Goal: Information Seeking & Learning: Learn about a topic

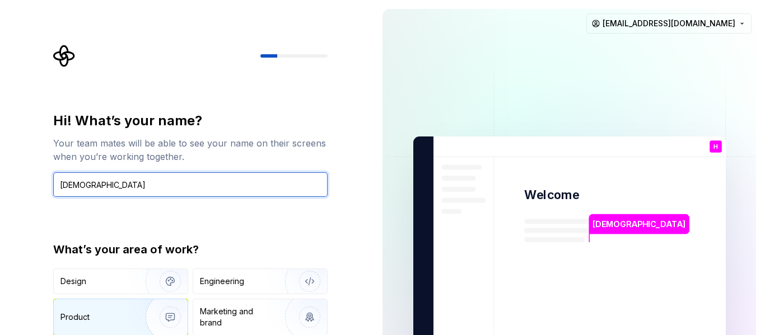
type input "[DEMOGRAPHIC_DATA]"
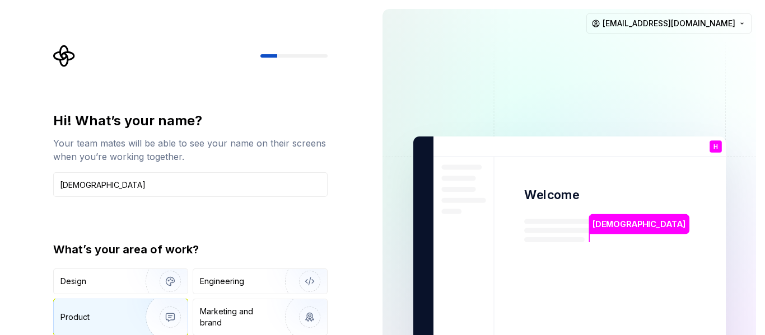
click at [156, 311] on img "button" at bounding box center [163, 317] width 72 height 75
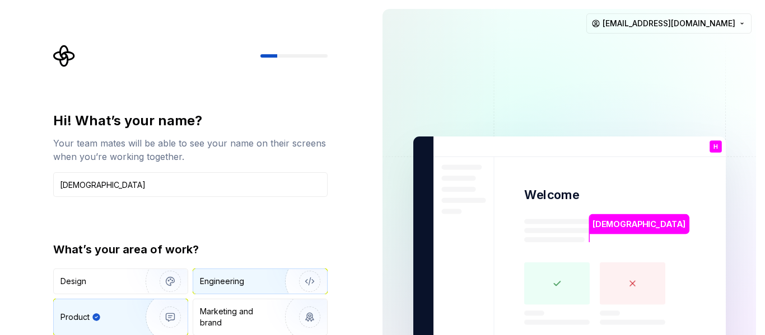
click at [222, 281] on div "Engineering" at bounding box center [222, 281] width 44 height 11
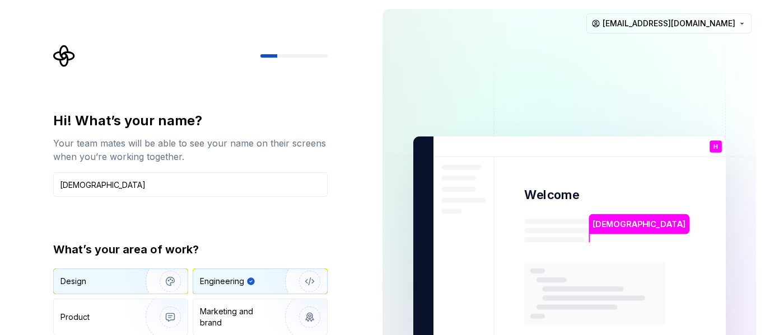
click at [151, 279] on img "button" at bounding box center [163, 281] width 72 height 75
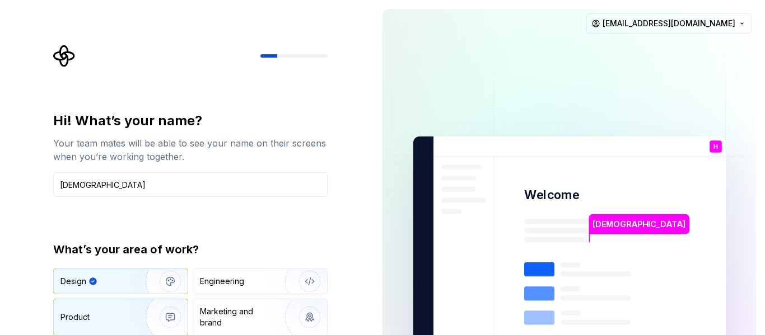
click at [152, 306] on img "button" at bounding box center [163, 317] width 72 height 75
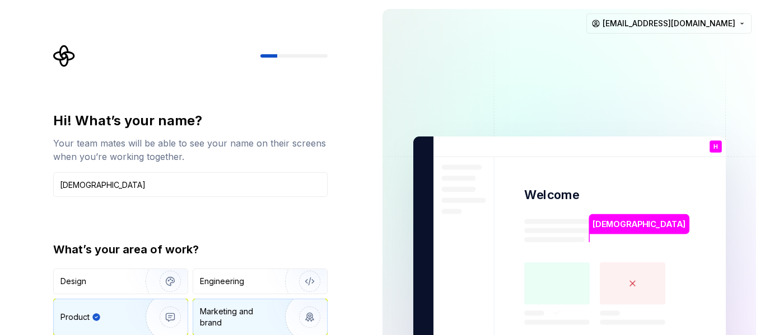
click at [275, 313] on img "button" at bounding box center [302, 317] width 72 height 75
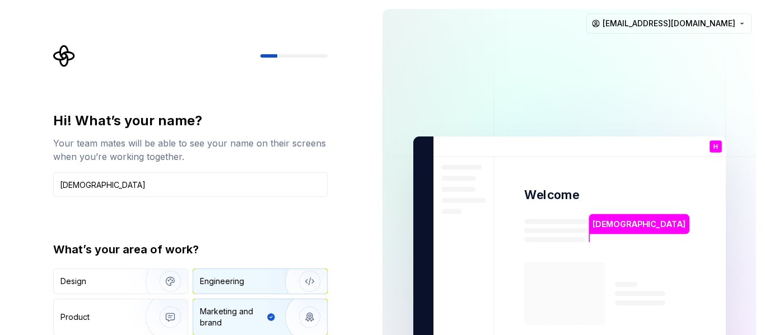
click at [289, 285] on img "button" at bounding box center [302, 281] width 72 height 75
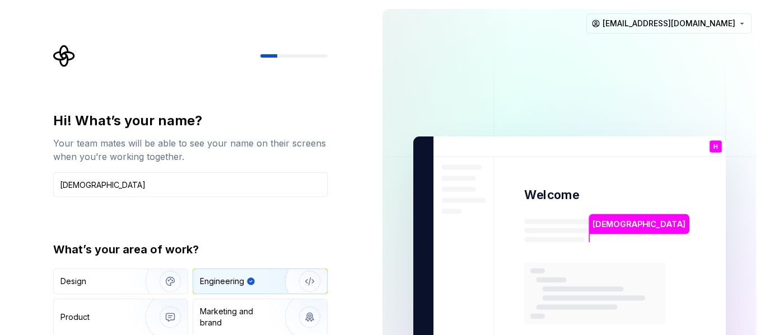
type button "Engineering"
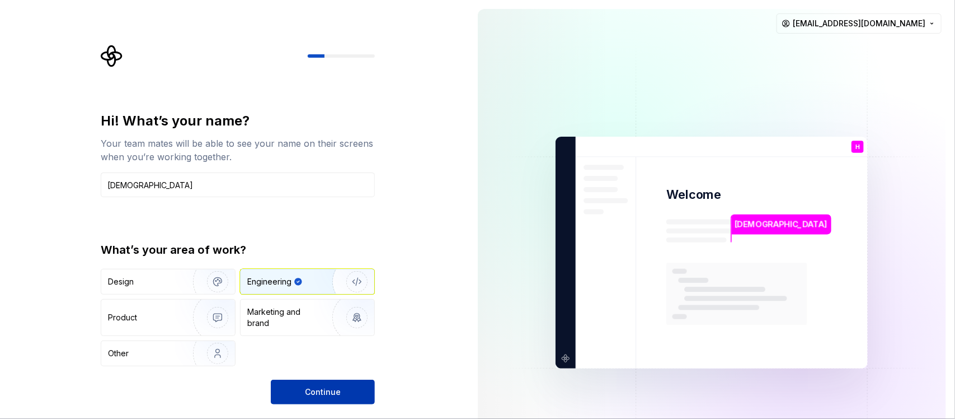
click at [355, 335] on button "Continue" at bounding box center [323, 391] width 104 height 25
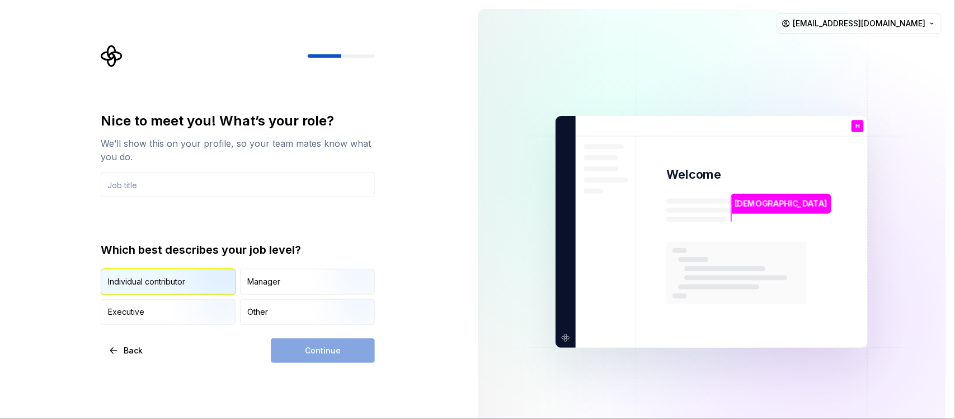
click at [203, 269] on img "button" at bounding box center [208, 295] width 72 height 75
click at [334, 335] on div "Continue" at bounding box center [323, 350] width 104 height 25
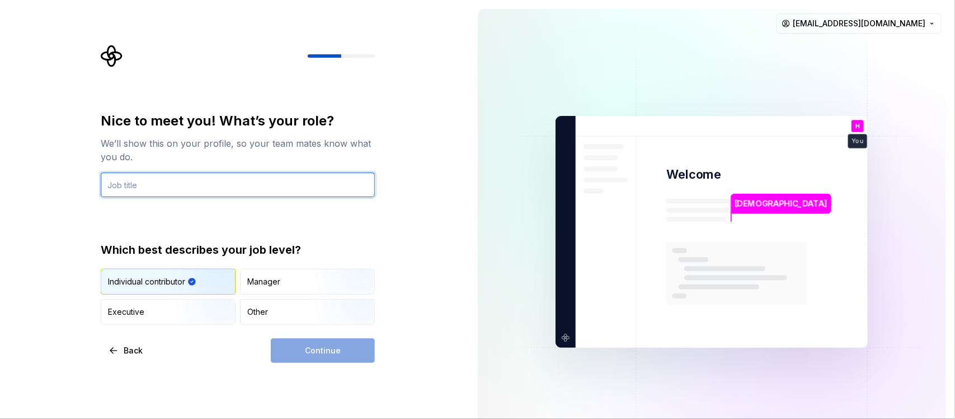
click at [339, 185] on input "text" at bounding box center [238, 184] width 274 height 25
type input "Solo"
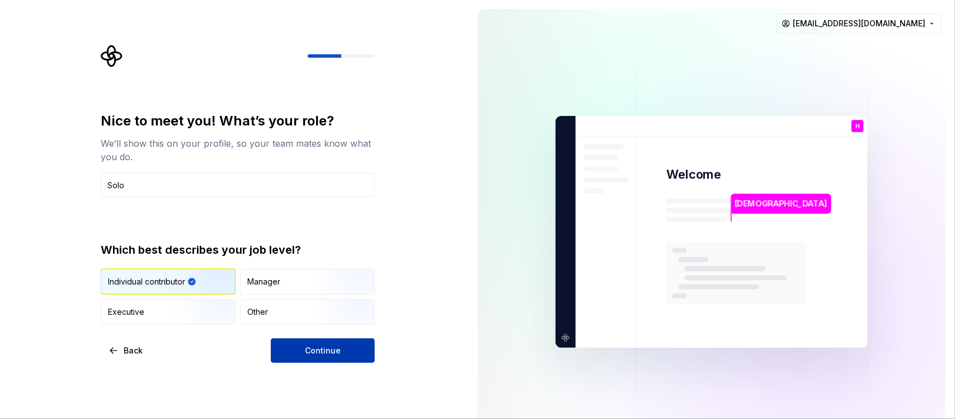
click at [337, 335] on span "Continue" at bounding box center [323, 350] width 36 height 11
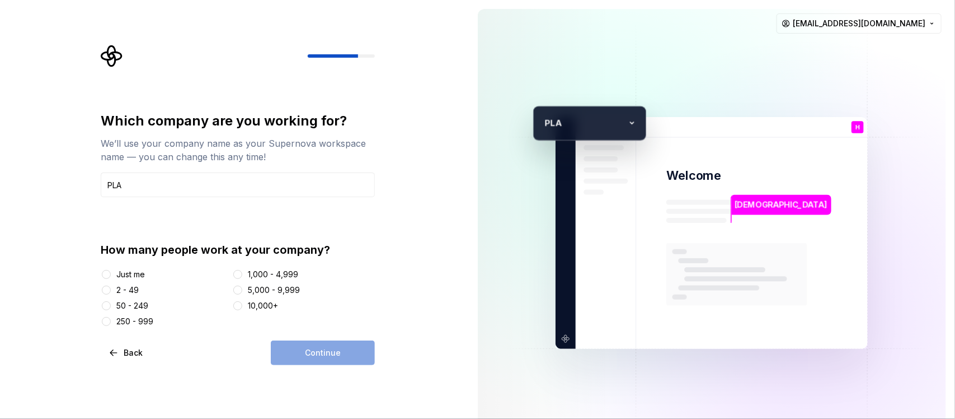
type input "PLA"
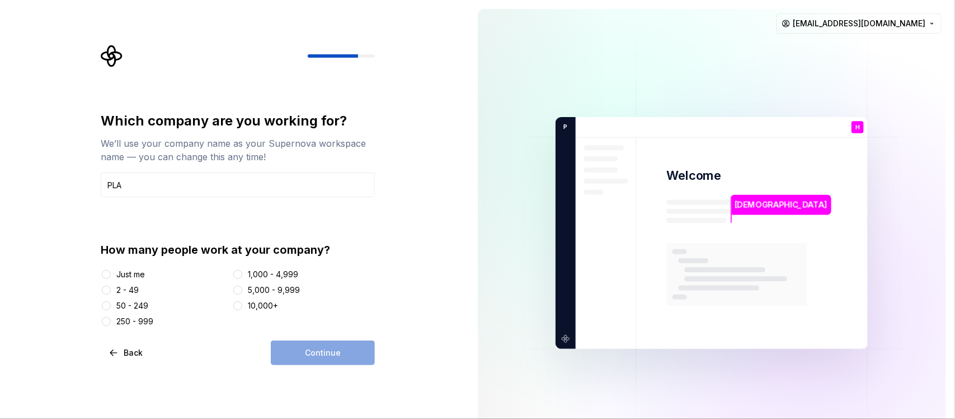
click at [133, 273] on div "Just me" at bounding box center [130, 274] width 29 height 11
click at [111, 273] on button "Just me" at bounding box center [106, 274] width 9 height 9
click at [339, 335] on span "Continue" at bounding box center [323, 352] width 36 height 11
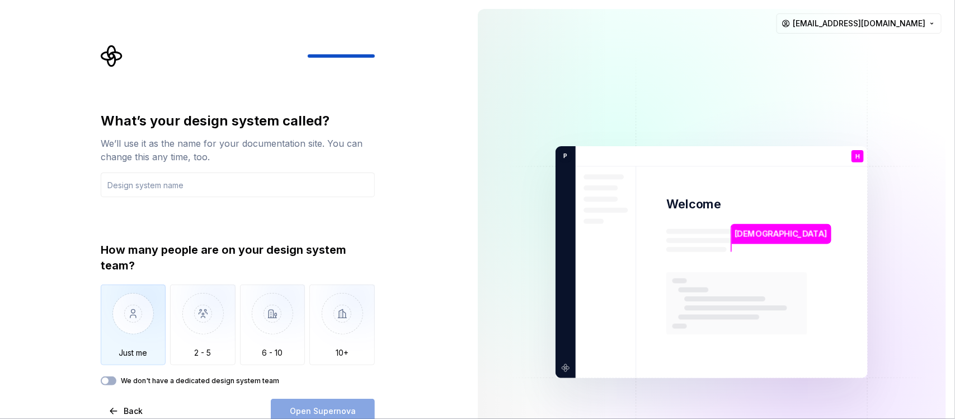
click at [121, 323] on img "button" at bounding box center [133, 321] width 65 height 75
click at [105, 335] on span "button" at bounding box center [105, 380] width 7 height 7
click at [105, 335] on icon "button" at bounding box center [105, 380] width 9 height 7
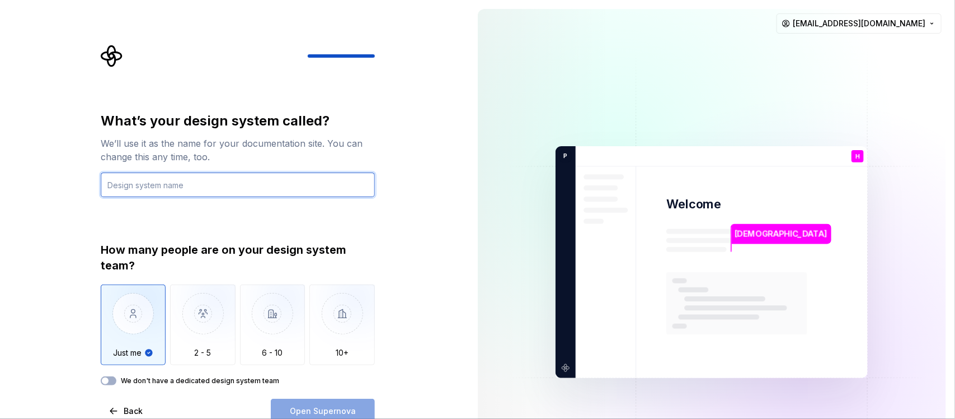
click at [208, 185] on input "text" at bounding box center [238, 184] width 274 height 25
click at [289, 179] on input "Eternal" at bounding box center [238, 184] width 274 height 25
type input "Eternal Cross"
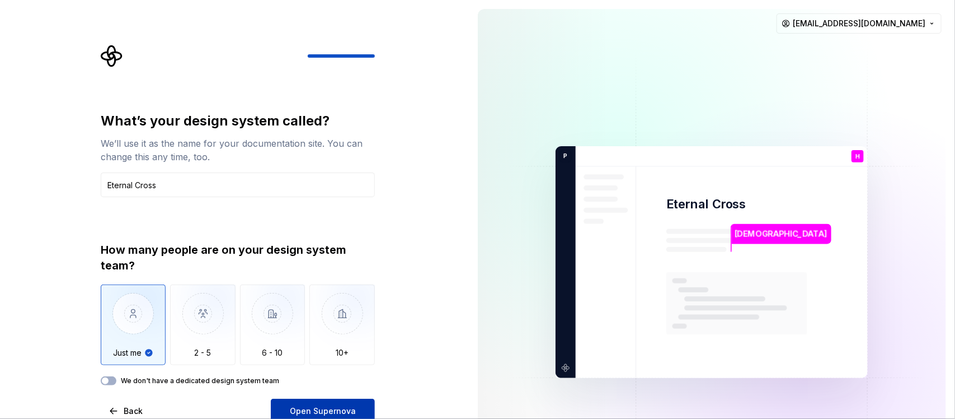
click at [331, 335] on button "Open Supernova" at bounding box center [323, 410] width 104 height 25
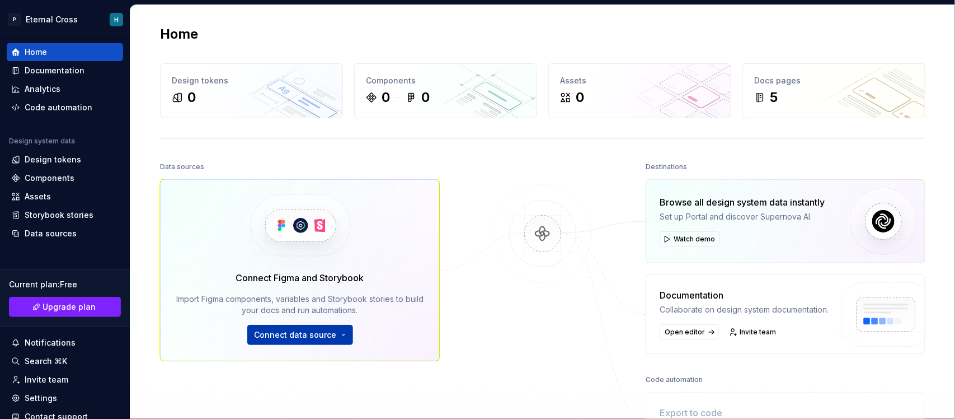
click at [343, 335] on button "Connect data source" at bounding box center [300, 335] width 106 height 20
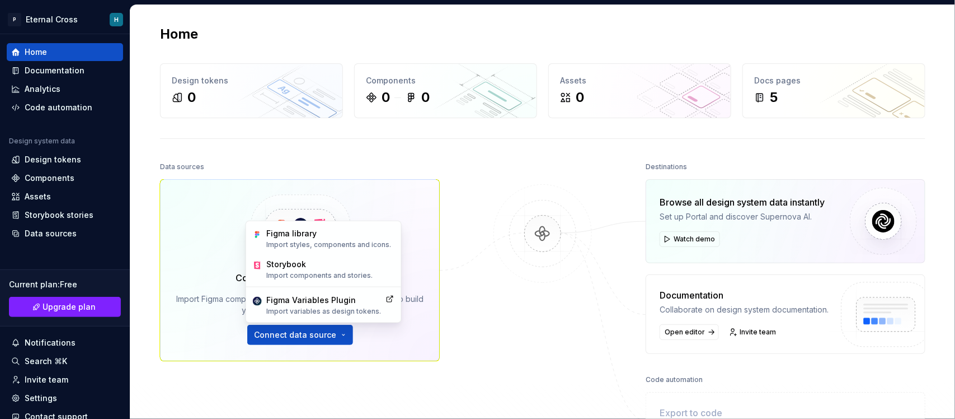
click at [487, 332] on div at bounding box center [543, 303] width 112 height 288
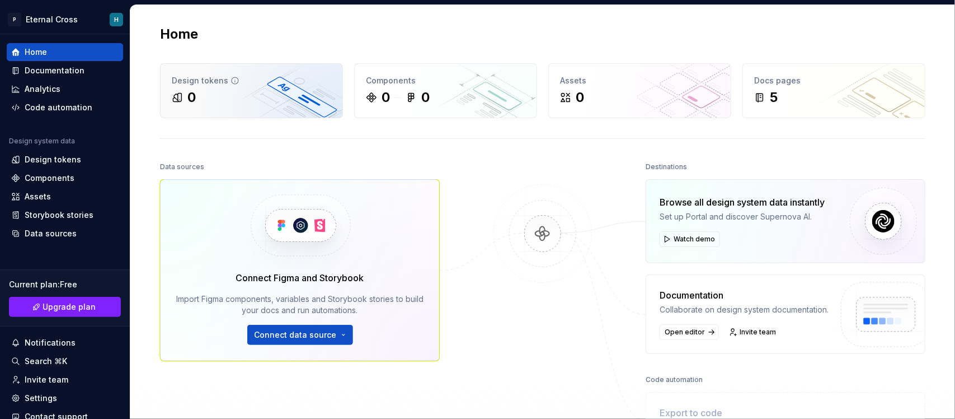
click at [231, 79] on icon at bounding box center [235, 80] width 9 height 9
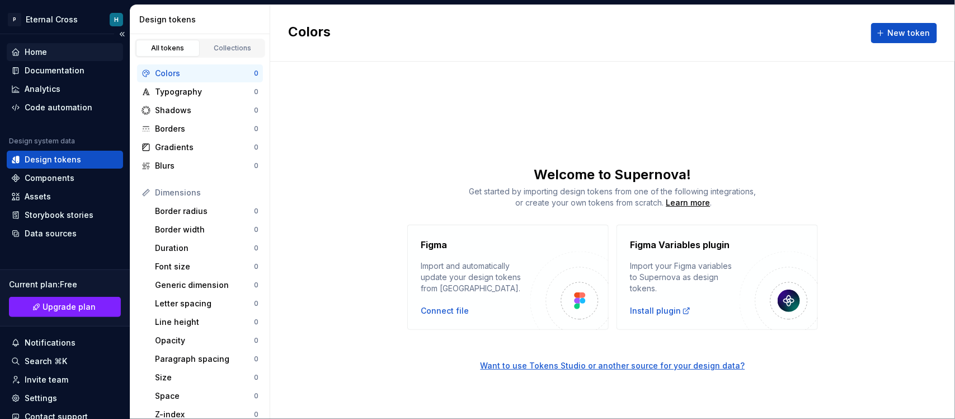
click at [51, 53] on div "Home" at bounding box center [64, 51] width 107 height 11
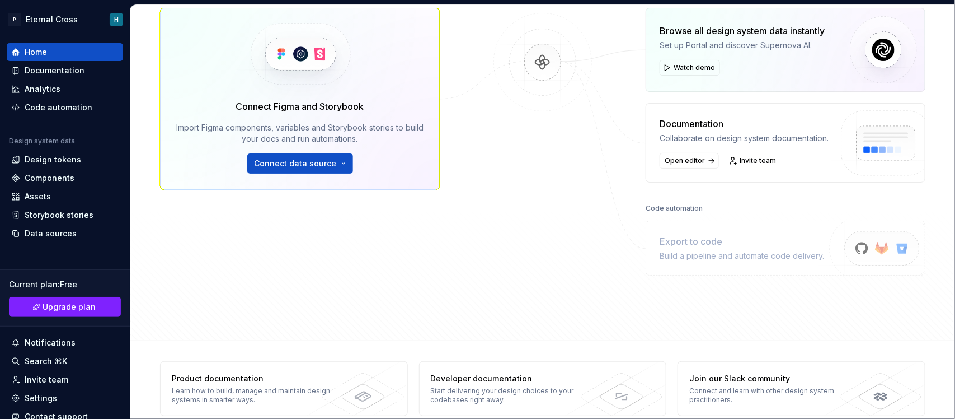
scroll to position [189, 0]
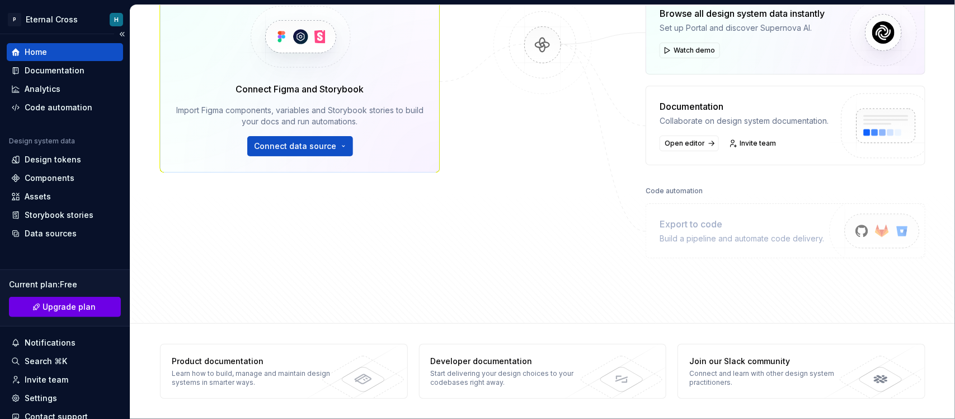
click at [66, 306] on span "Upgrade plan" at bounding box center [69, 306] width 53 height 11
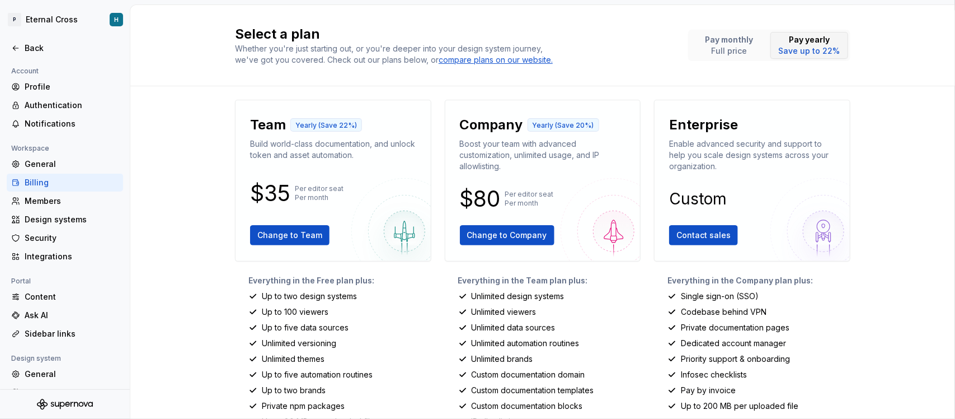
click at [764, 43] on p "Pay yearly" at bounding box center [810, 39] width 62 height 11
click at [743, 43] on p "Pay monthly" at bounding box center [730, 39] width 48 height 11
click at [764, 43] on p "Pay yearly" at bounding box center [810, 39] width 62 height 11
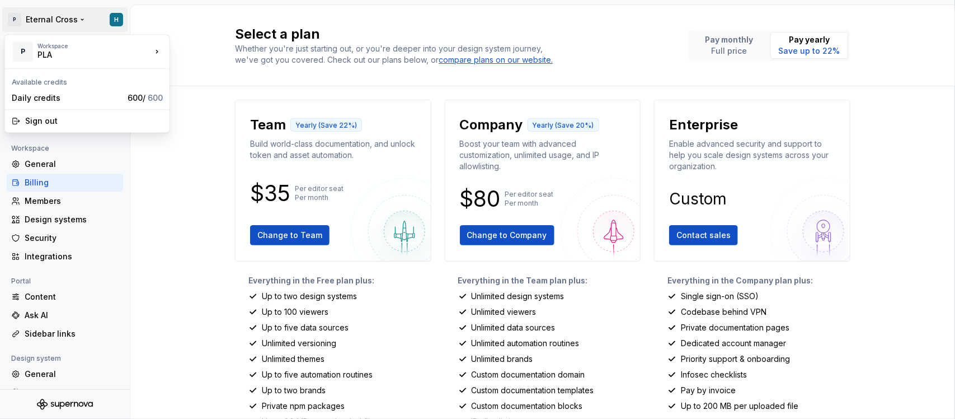
click at [34, 23] on html "P Eternal Cross H Back Account Profile Authentication Notifications Workspace G…" at bounding box center [477, 209] width 955 height 419
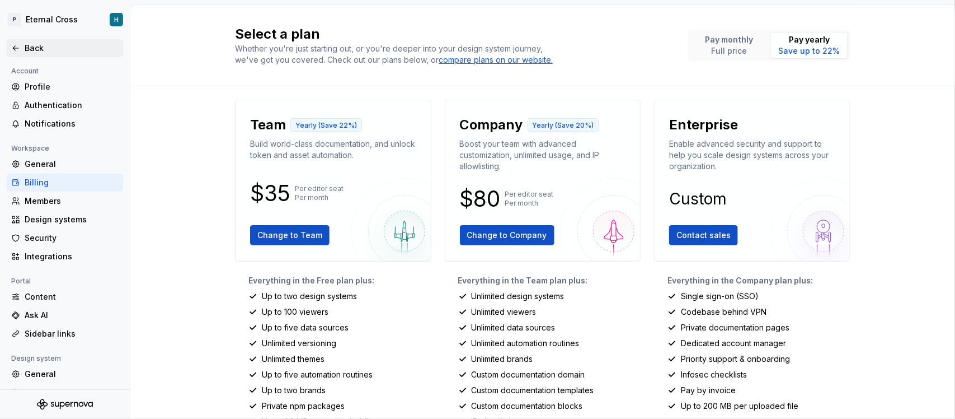
click at [29, 48] on div "Back" at bounding box center [72, 48] width 94 height 11
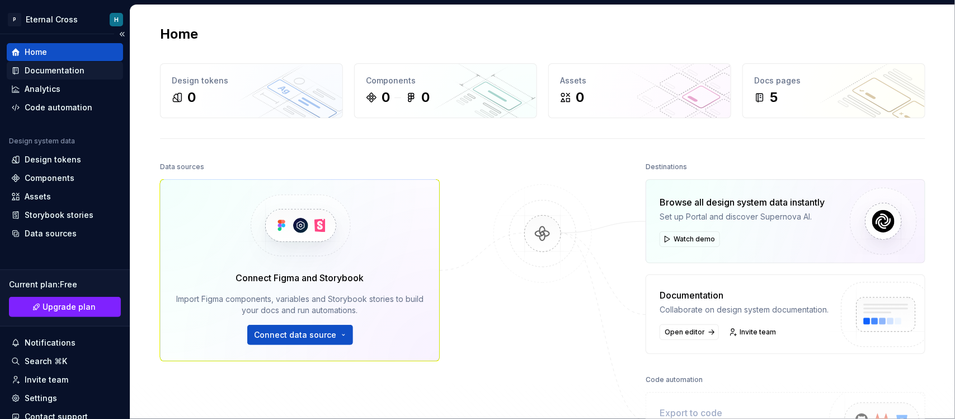
click at [57, 65] on div "Documentation" at bounding box center [55, 70] width 60 height 11
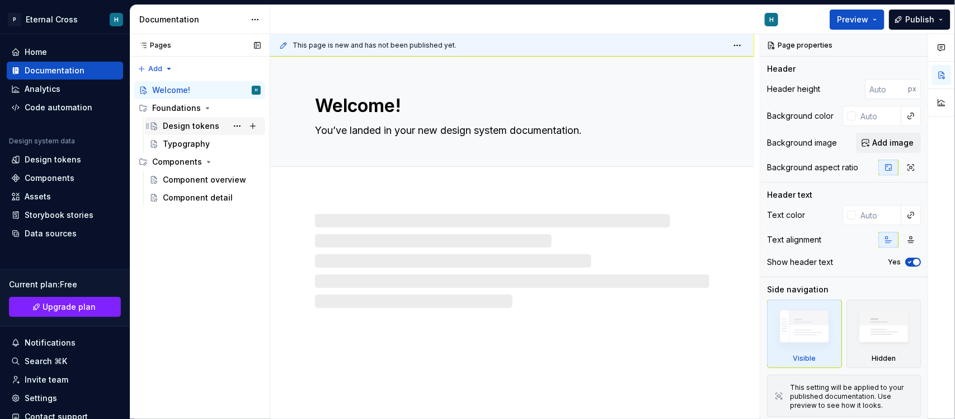
click at [192, 122] on div "Design tokens" at bounding box center [191, 125] width 57 height 11
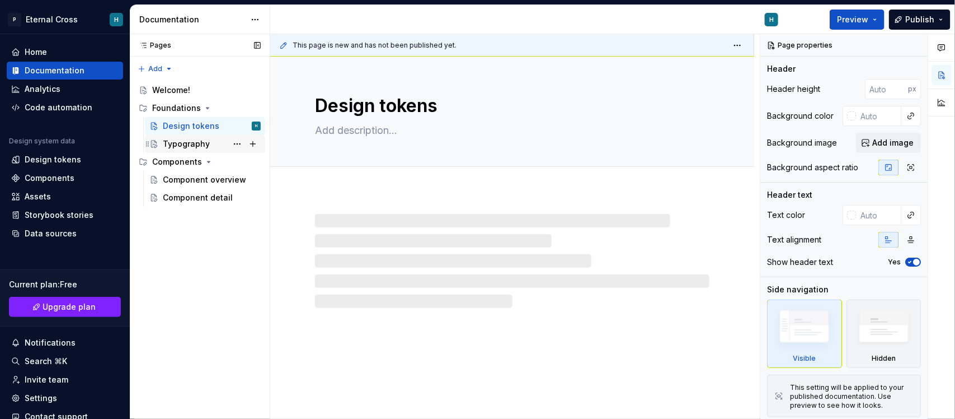
click at [186, 143] on div "Typography" at bounding box center [186, 143] width 47 height 11
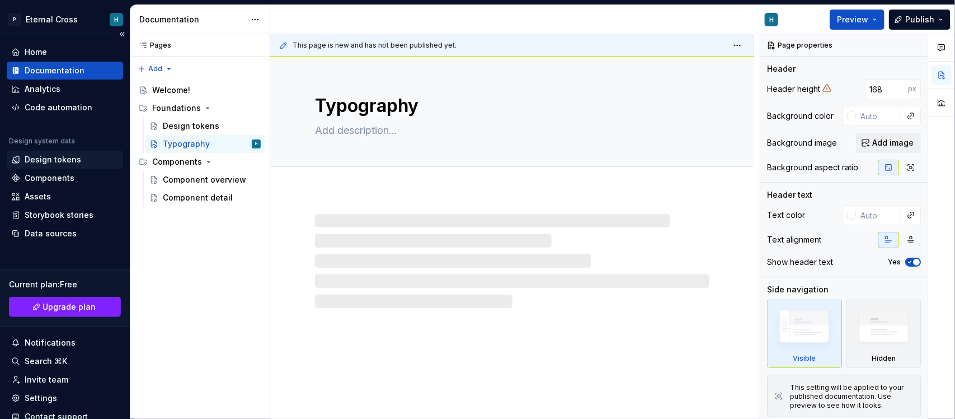
click at [65, 160] on div "Design tokens" at bounding box center [53, 159] width 57 height 11
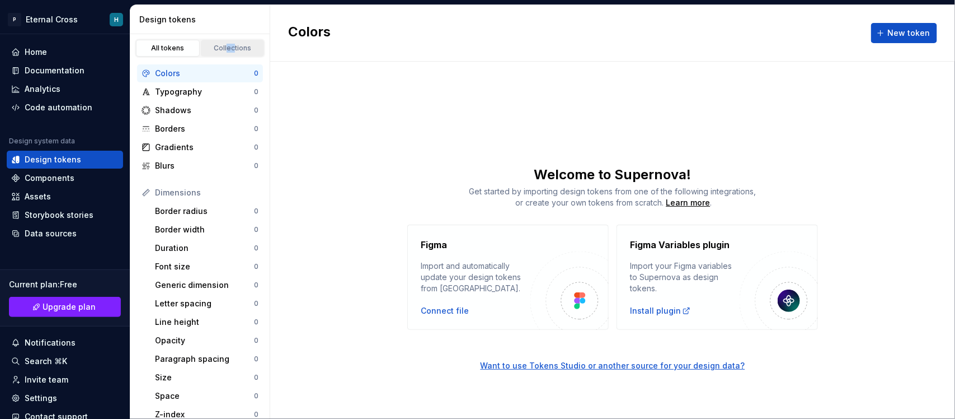
drag, startPoint x: 228, startPoint y: 35, endPoint x: 220, endPoint y: 50, distance: 17.0
click at [220, 50] on div "All tokens Collections" at bounding box center [199, 46] width 139 height 24
click at [220, 50] on div "Collections" at bounding box center [233, 48] width 56 height 9
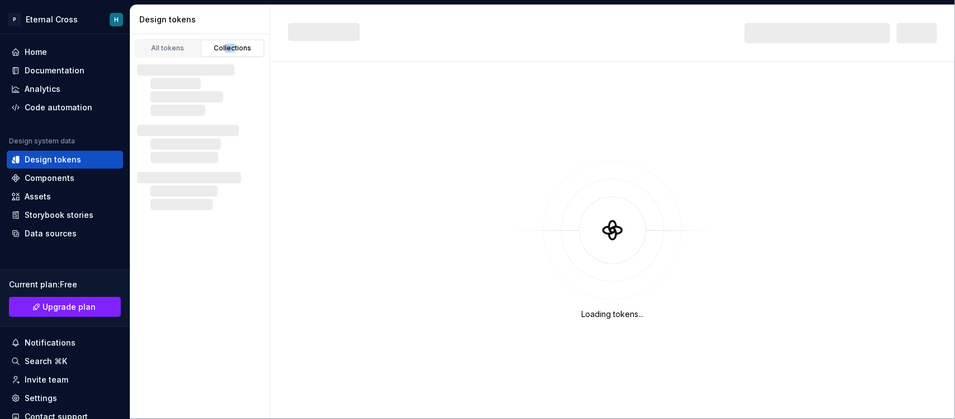
click at [220, 50] on div "Collections" at bounding box center [233, 48] width 56 height 9
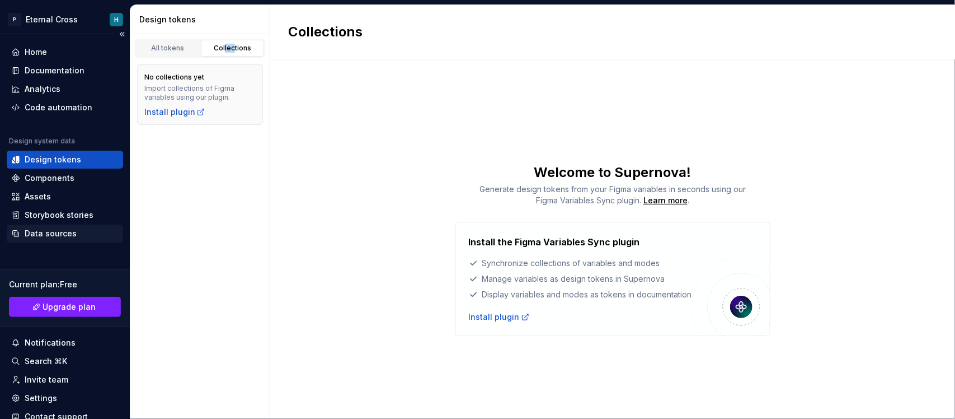
click at [55, 229] on div "Data sources" at bounding box center [51, 233] width 52 height 11
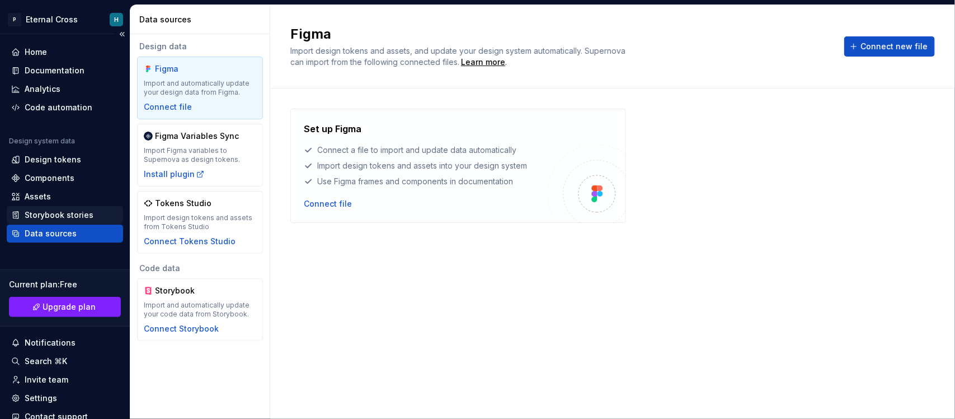
click at [84, 219] on div "Storybook stories" at bounding box center [59, 214] width 69 height 11
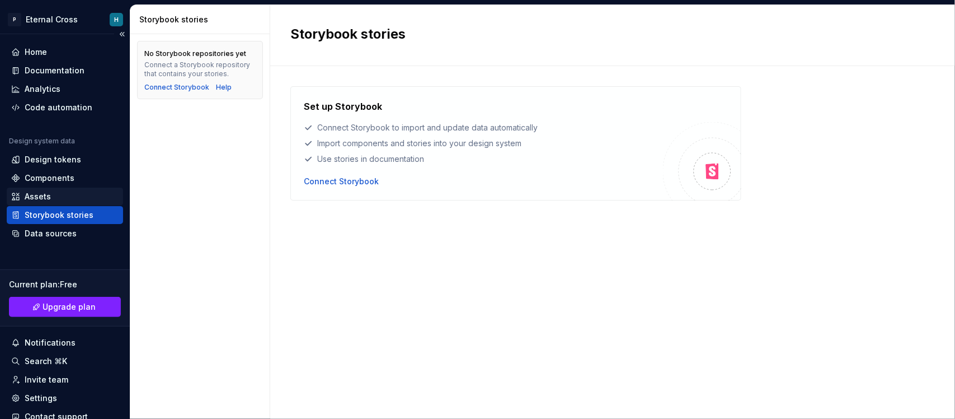
click at [55, 194] on div "Assets" at bounding box center [64, 196] width 107 height 11
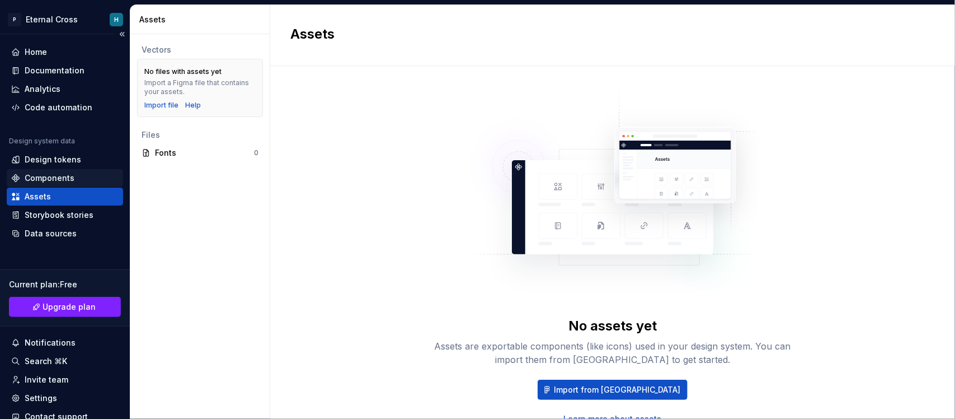
click at [65, 180] on div "Components" at bounding box center [50, 177] width 50 height 11
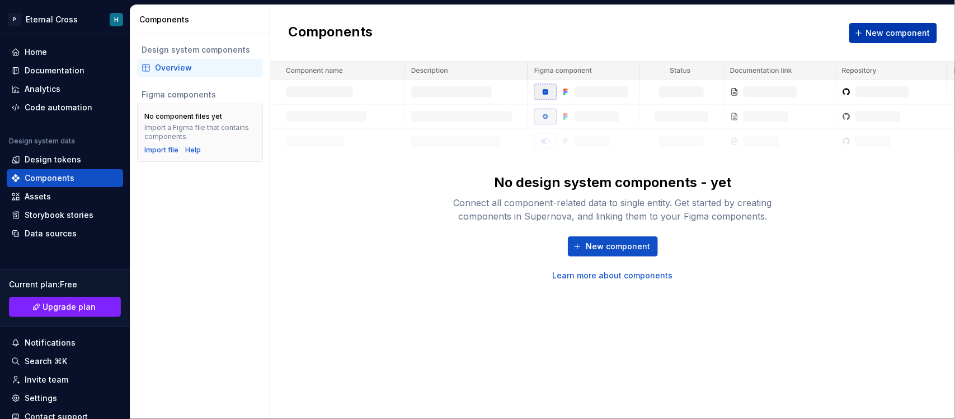
click at [764, 29] on span "New component" at bounding box center [898, 32] width 64 height 11
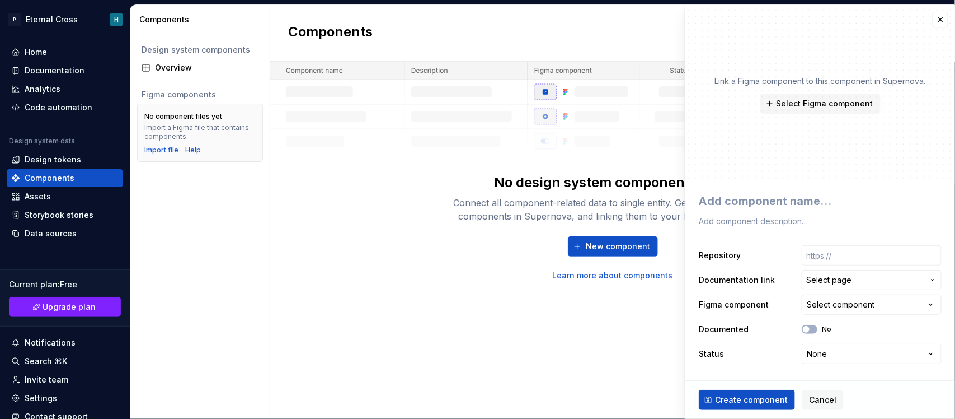
type textarea "*"
click at [764, 14] on button "button" at bounding box center [941, 20] width 16 height 16
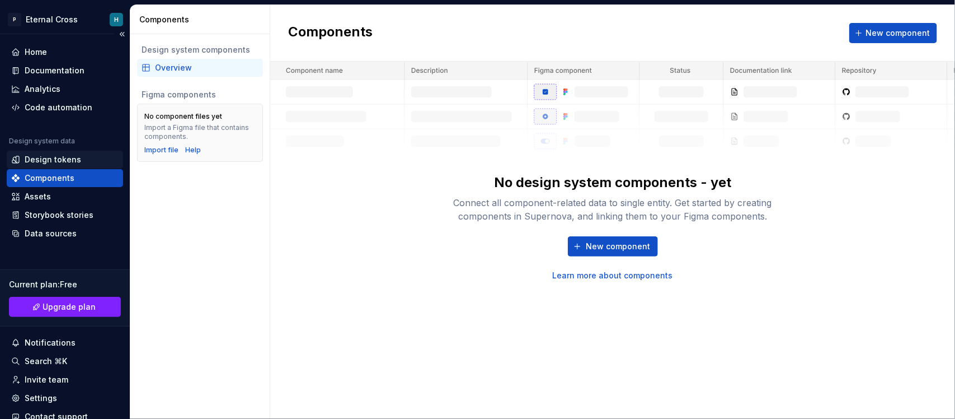
click at [66, 161] on div "Design tokens" at bounding box center [53, 159] width 57 height 11
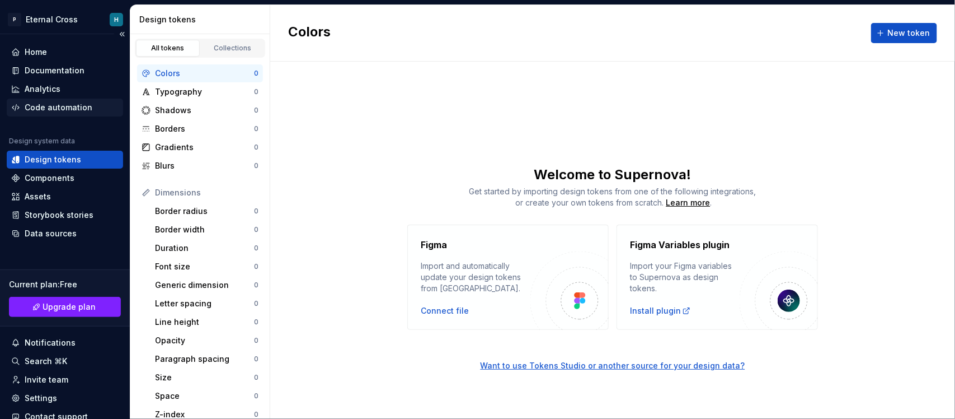
click at [79, 102] on div "Code automation" at bounding box center [59, 107] width 68 height 11
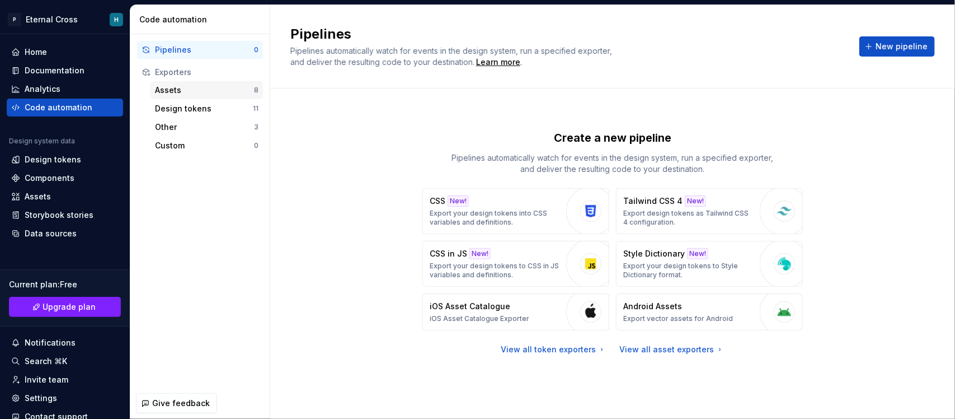
click at [207, 91] on div "Assets" at bounding box center [204, 90] width 99 height 11
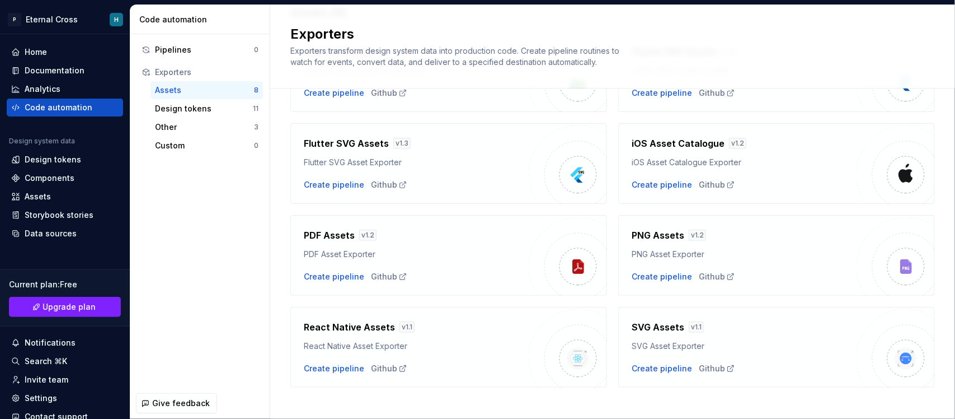
scroll to position [115, 0]
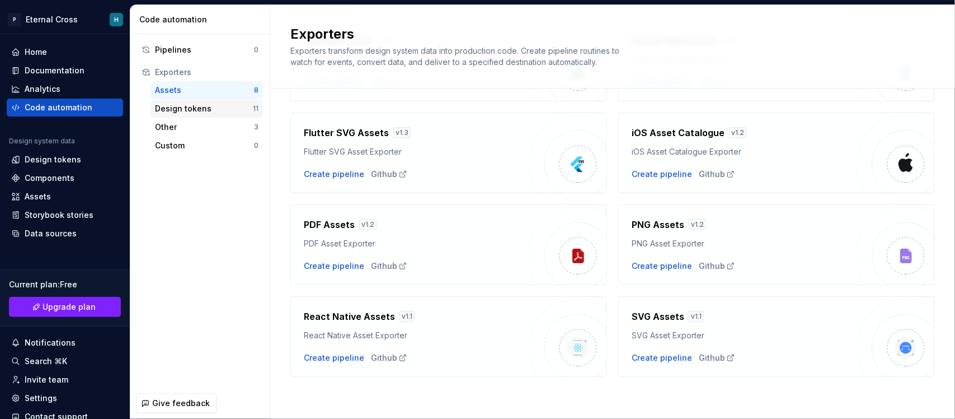
click at [177, 104] on div "Design tokens" at bounding box center [204, 108] width 98 height 11
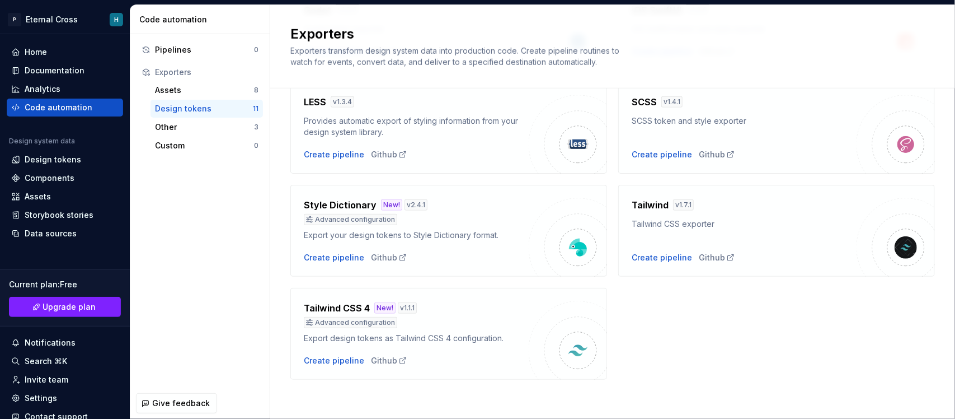
scroll to position [376, 0]
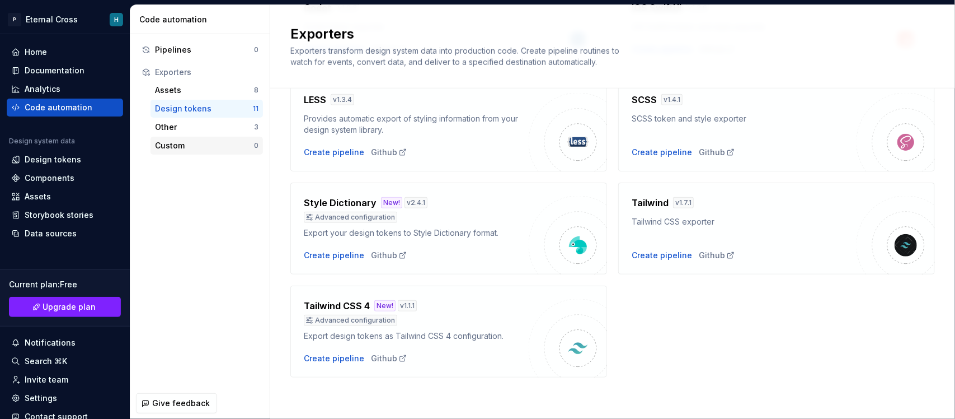
click at [178, 137] on div "Custom 0" at bounding box center [207, 146] width 112 height 18
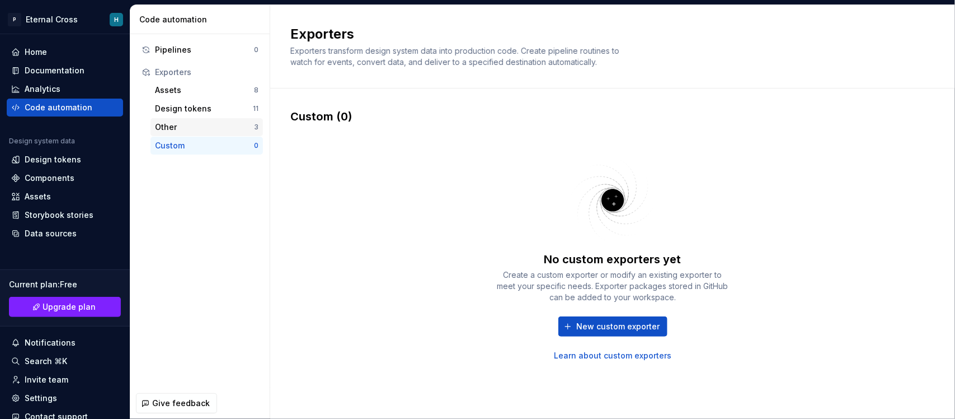
click at [185, 132] on div "Other" at bounding box center [204, 126] width 99 height 11
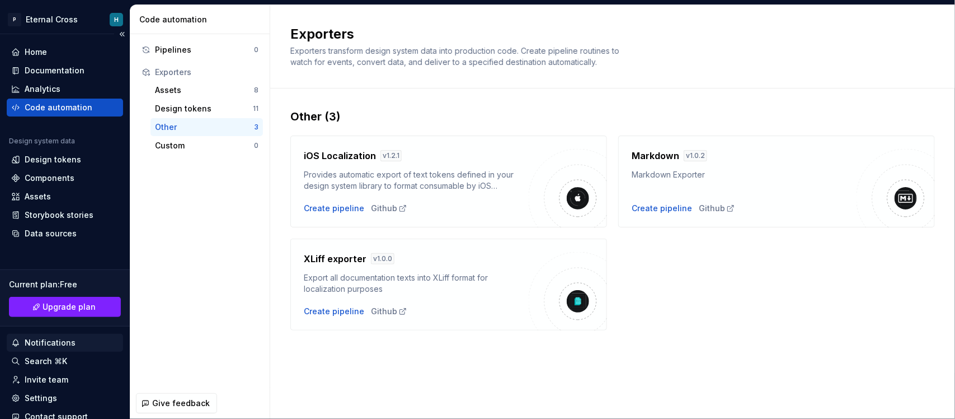
scroll to position [63, 0]
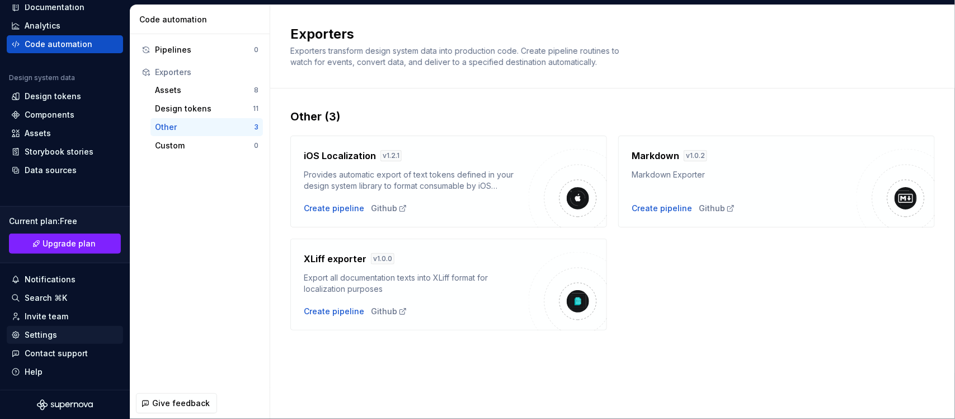
click at [45, 333] on div "Settings" at bounding box center [41, 334] width 32 height 11
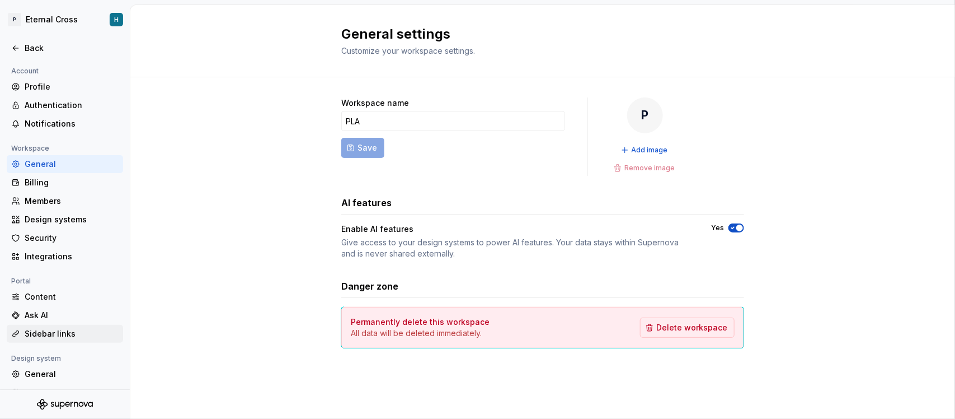
scroll to position [73, 0]
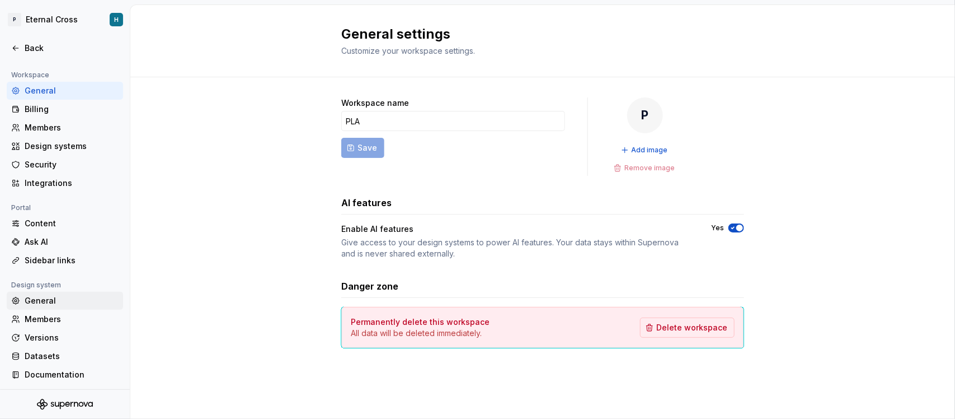
click at [73, 301] on div "General" at bounding box center [72, 300] width 94 height 11
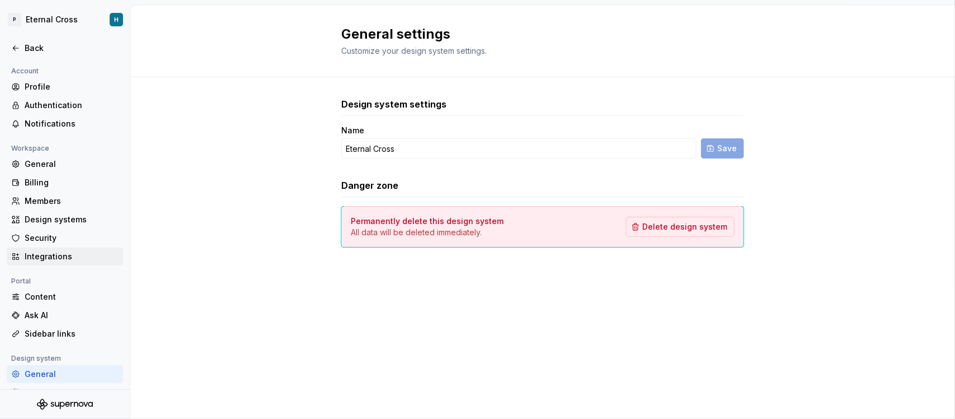
click at [74, 253] on div "Integrations" at bounding box center [72, 256] width 94 height 11
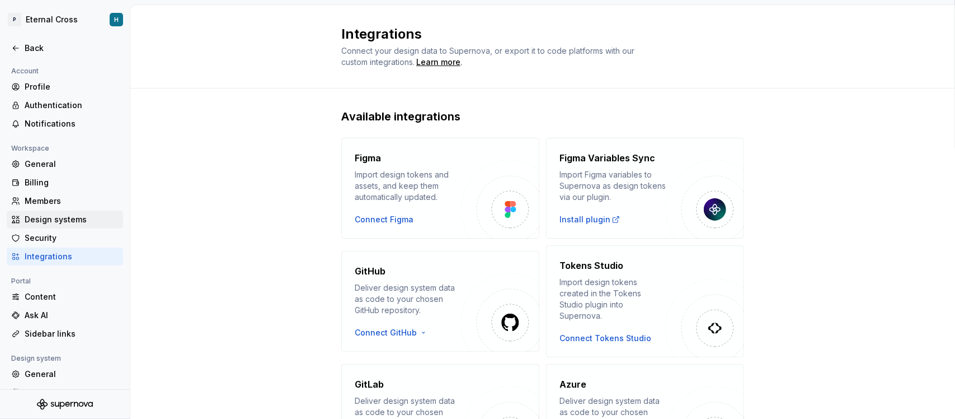
click at [77, 224] on div "Design systems" at bounding box center [72, 219] width 94 height 11
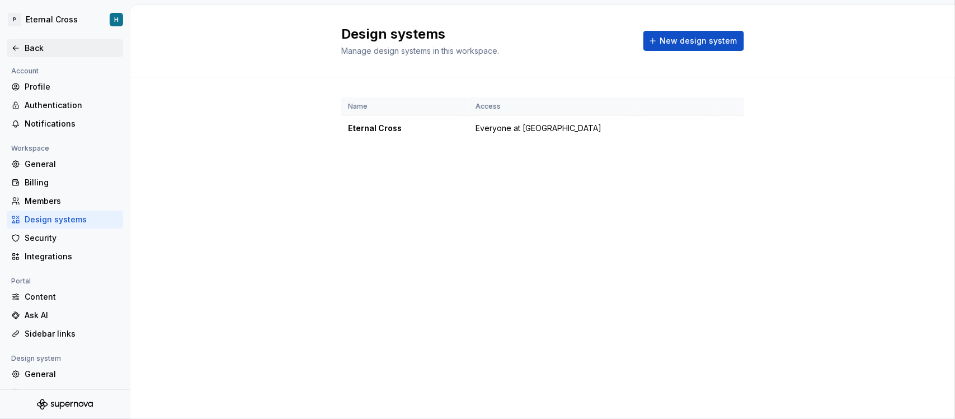
click at [48, 49] on div "Back" at bounding box center [72, 48] width 94 height 11
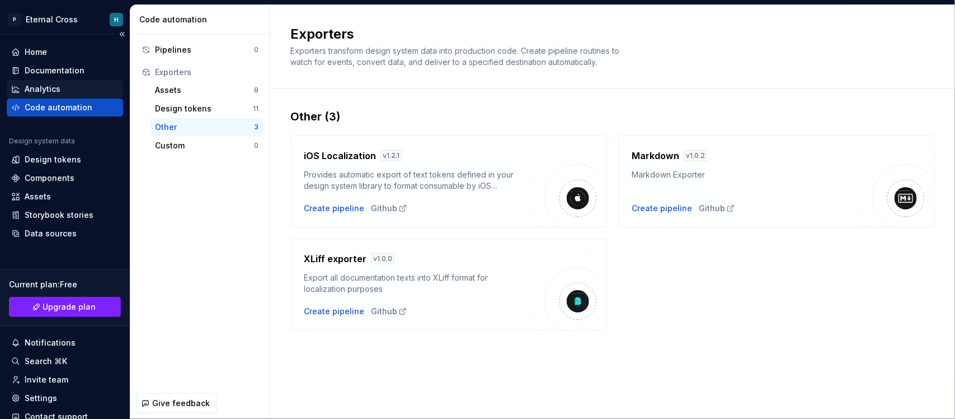
click at [59, 95] on div "Analytics" at bounding box center [65, 89] width 116 height 18
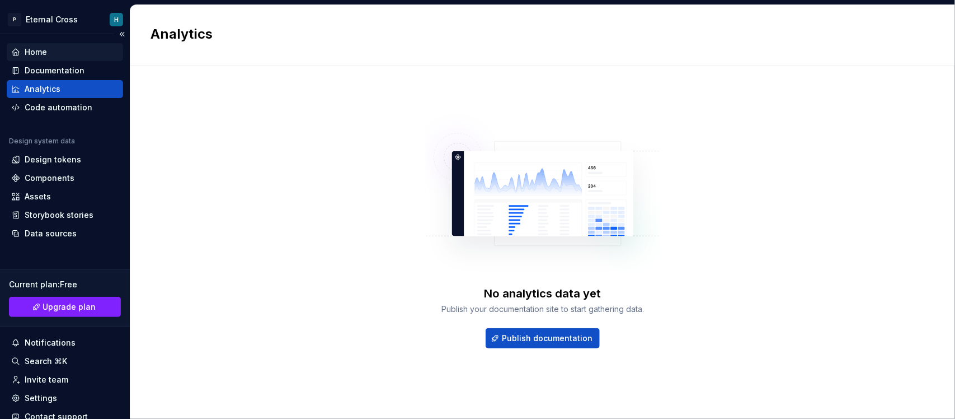
click at [66, 55] on div "Home" at bounding box center [64, 51] width 107 height 11
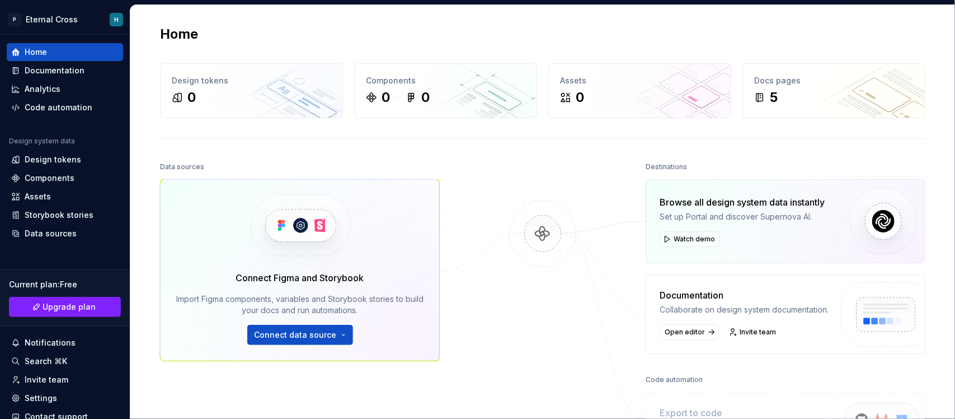
scroll to position [189, 0]
